Goal: Task Accomplishment & Management: Manage account settings

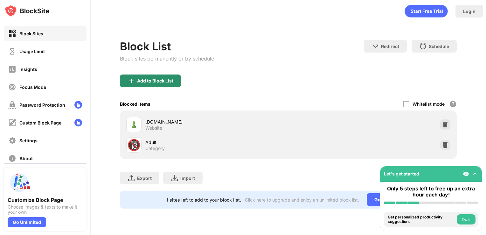
click at [140, 82] on div "Add to Block List" at bounding box center [155, 80] width 36 height 5
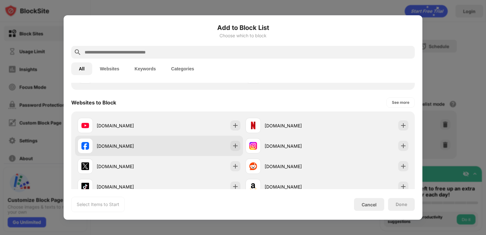
scroll to position [76, 0]
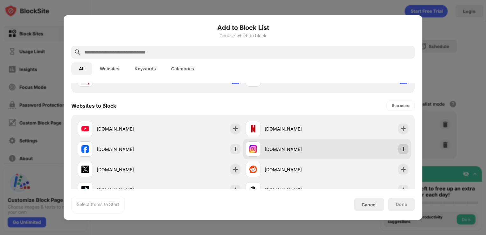
click at [400, 148] on img at bounding box center [403, 149] width 6 height 6
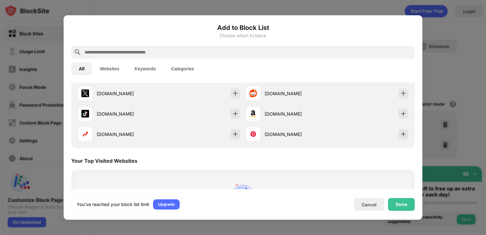
scroll to position [140, 0]
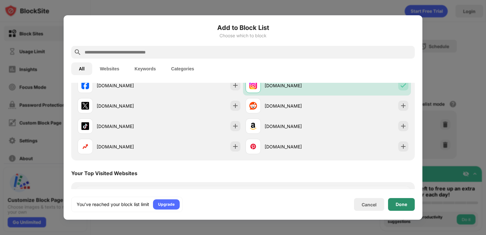
click at [404, 205] on div "Done" at bounding box center [400, 203] width 11 height 5
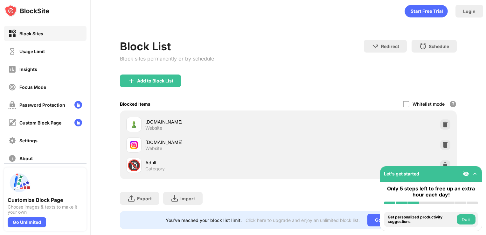
click at [474, 173] on img at bounding box center [474, 173] width 6 height 6
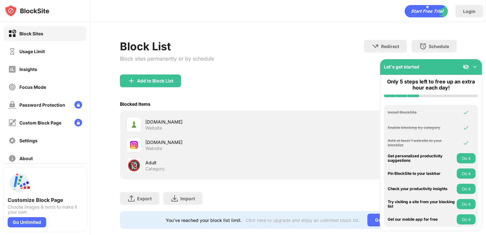
drag, startPoint x: 313, startPoint y: 79, endPoint x: 309, endPoint y: 81, distance: 4.0
click at [311, 81] on div "Add to Block List" at bounding box center [288, 85] width 337 height 23
click at [475, 65] on img at bounding box center [474, 67] width 6 height 6
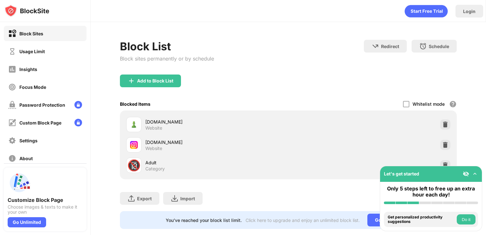
click at [477, 172] on img at bounding box center [474, 173] width 6 height 6
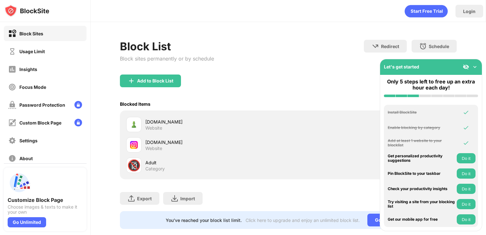
click at [357, 61] on div "Block List Block sites permanently or by schedule Redirect Choose a site to be …" at bounding box center [288, 57] width 337 height 35
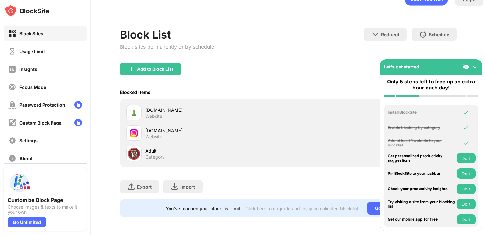
scroll to position [16, 0]
click at [473, 66] on img at bounding box center [474, 67] width 6 height 6
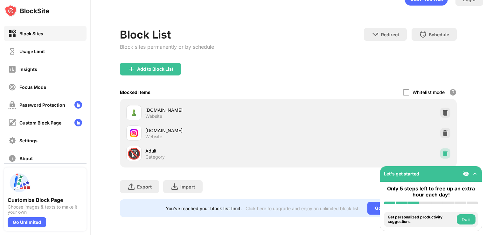
click at [442, 150] on img at bounding box center [445, 153] width 6 height 6
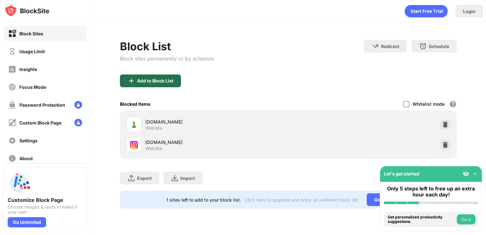
click at [153, 80] on div "Add to Block List" at bounding box center [155, 80] width 36 height 5
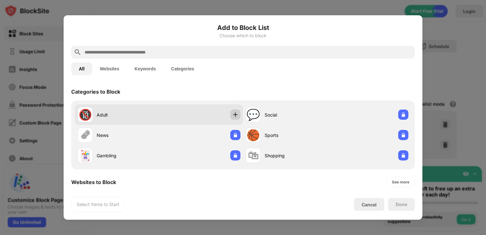
click at [233, 112] on img at bounding box center [235, 114] width 6 height 6
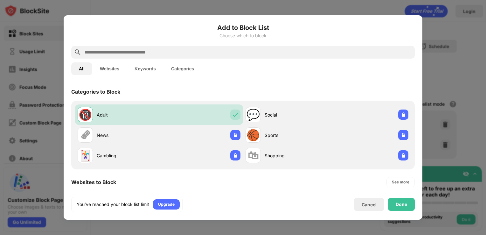
click at [414, 203] on div "Done" at bounding box center [401, 204] width 27 height 13
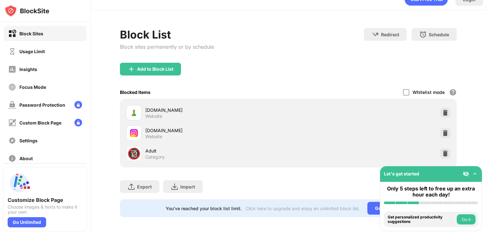
scroll to position [16, 0]
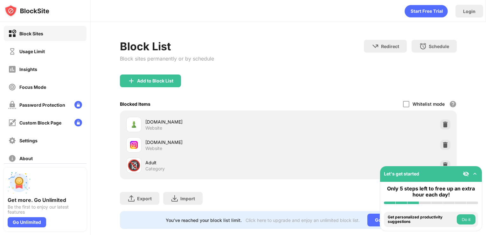
click at [466, 219] on button "Do it" at bounding box center [465, 219] width 19 height 10
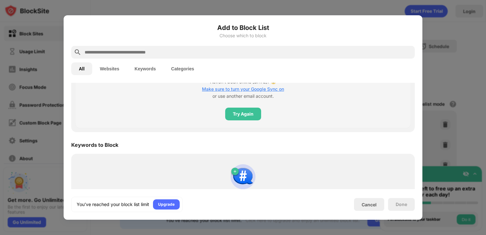
scroll to position [330, 0]
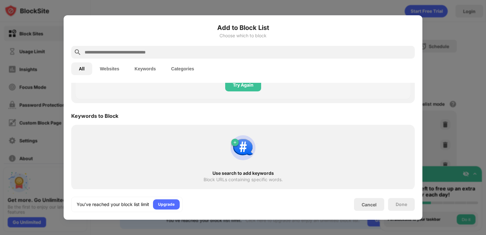
click at [456, 173] on div at bounding box center [243, 117] width 486 height 235
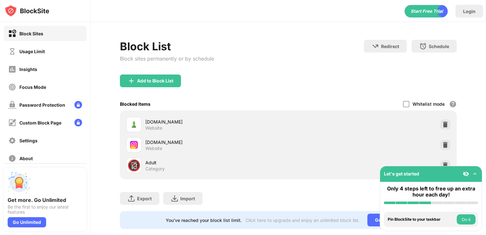
click at [464, 217] on button "Do it" at bounding box center [465, 219] width 19 height 10
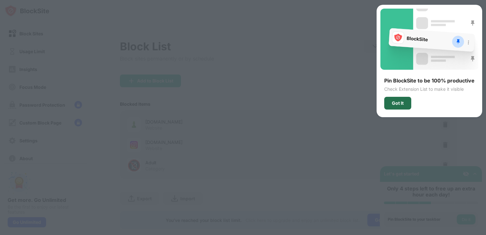
click at [405, 100] on div "Got It" at bounding box center [397, 103] width 27 height 13
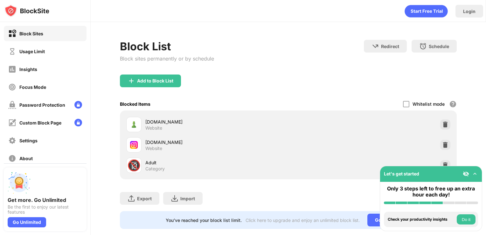
click at [469, 219] on button "Do it" at bounding box center [465, 219] width 19 height 10
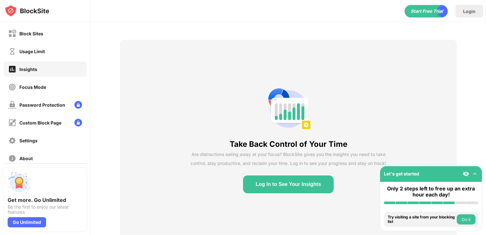
click at [471, 218] on button "Do it" at bounding box center [465, 219] width 19 height 10
click at [398, 85] on div "Take Back Control of Your Time Are distractions eating away at your focus? Bloc…" at bounding box center [288, 139] width 337 height 199
